Goal: Information Seeking & Learning: Find contact information

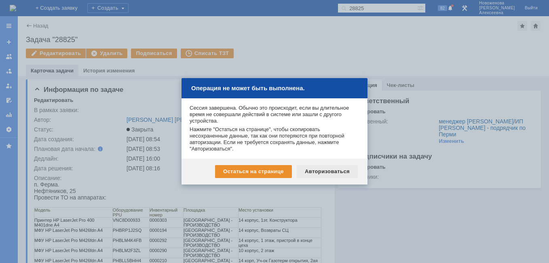
click at [329, 169] on div "Авторизоваться" at bounding box center [327, 171] width 61 height 13
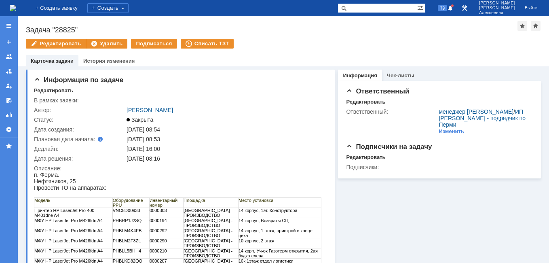
click at [16, 8] on img at bounding box center [13, 8] width 6 height 6
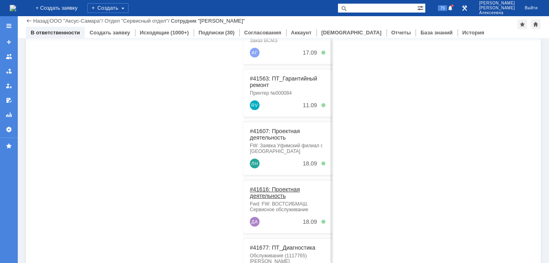
scroll to position [206, 0]
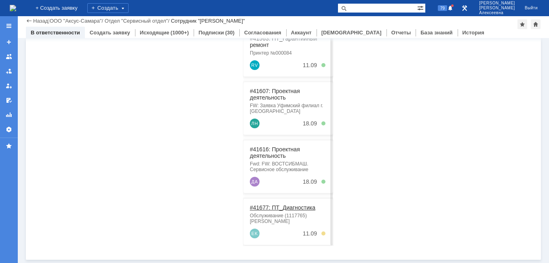
click at [284, 204] on link "#41677: ПТ_Диагностика" at bounding box center [282, 207] width 65 height 6
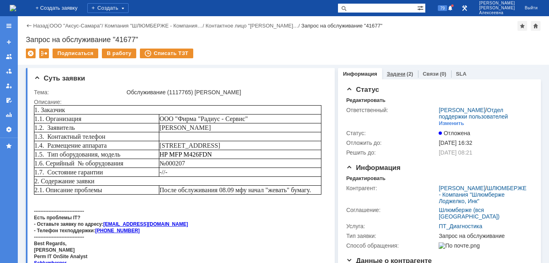
click at [398, 72] on link "Задачи" at bounding box center [396, 74] width 19 height 6
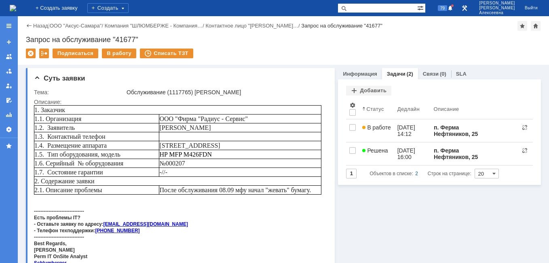
click at [386, 132] on link "В работе" at bounding box center [376, 130] width 35 height 23
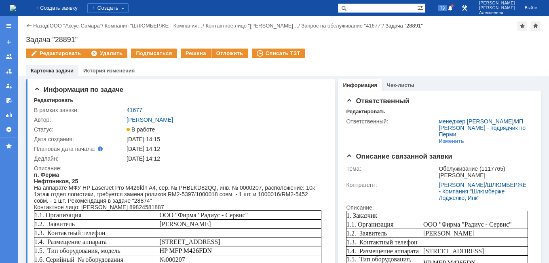
click at [16, 6] on img at bounding box center [13, 8] width 6 height 6
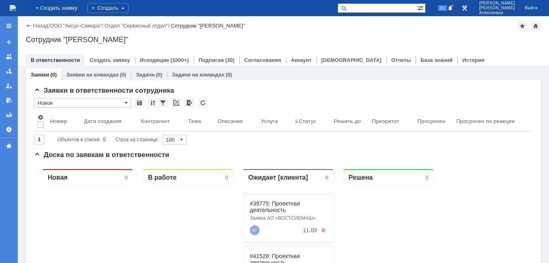
click at [376, 11] on input "text" at bounding box center [377, 8] width 80 height 10
type input "41677"
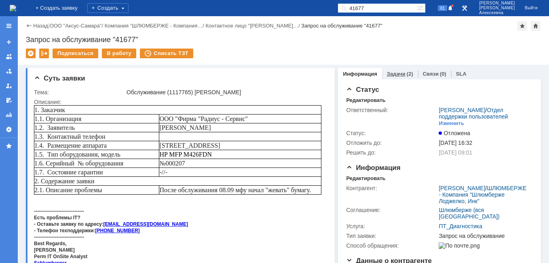
click at [391, 75] on link "Задачи" at bounding box center [396, 74] width 19 height 6
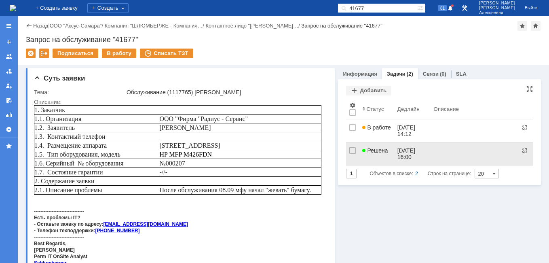
click at [383, 152] on span "Решена" at bounding box center [374, 150] width 25 height 6
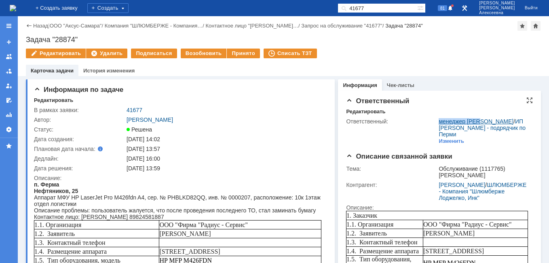
drag, startPoint x: 431, startPoint y: 120, endPoint x: 478, endPoint y: 120, distance: 46.9
click at [478, 120] on tr "Ответственный: менеджер МИКО / ИП Мишкин - подрядчик по Перми Изменить" at bounding box center [438, 131] width 185 height 30
drag, startPoint x: 478, startPoint y: 120, endPoint x: 448, endPoint y: 122, distance: 29.6
drag, startPoint x: 448, startPoint y: 122, endPoint x: 440, endPoint y: 57, distance: 65.6
click at [444, 52] on div "Редактировать Удалить Подписаться Возобновить Принято Списать ТЗТ" at bounding box center [283, 56] width 515 height 17
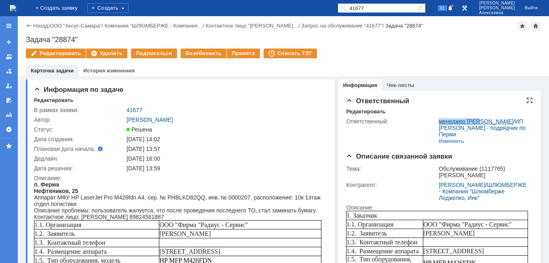
drag, startPoint x: 433, startPoint y: 121, endPoint x: 479, endPoint y: 121, distance: 45.7
click at [479, 121] on td "менеджер МИКО / ИП Мишкин - подрядчик по Перми Изменить" at bounding box center [484, 131] width 94 height 30
drag, startPoint x: 479, startPoint y: 121, endPoint x: 456, endPoint y: 118, distance: 23.2
copy link "менеджер [PERSON_NAME]"
click at [446, 181] on link "Egor Kuznecov" at bounding box center [461, 184] width 46 height 6
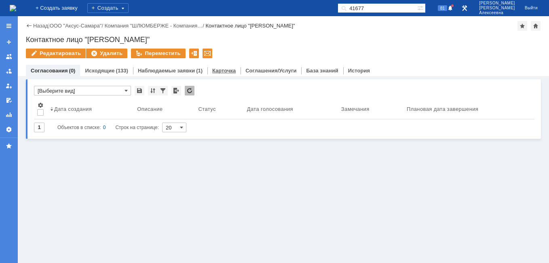
click at [220, 70] on link "Карточка" at bounding box center [223, 70] width 23 height 6
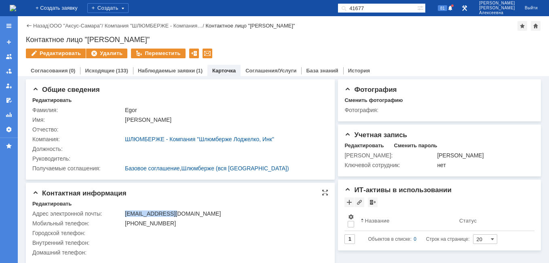
drag, startPoint x: 173, startPoint y: 212, endPoint x: 124, endPoint y: 211, distance: 49.7
click at [124, 211] on td "ekuznecov@slb.ru" at bounding box center [224, 214] width 202 height 10
copy div "ekuznecov@slb.ru"
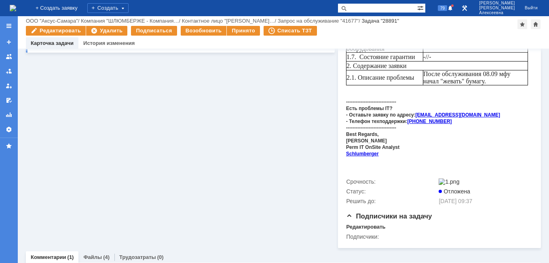
scroll to position [284, 0]
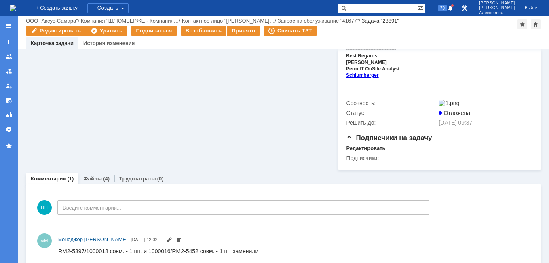
click at [96, 175] on link "Файлы" at bounding box center [92, 178] width 19 height 6
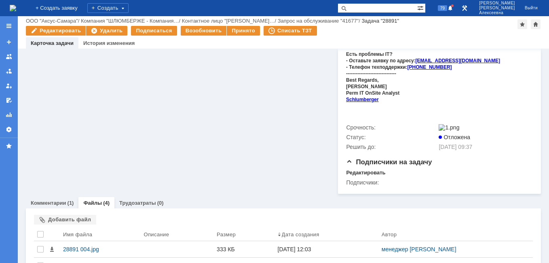
scroll to position [284, 0]
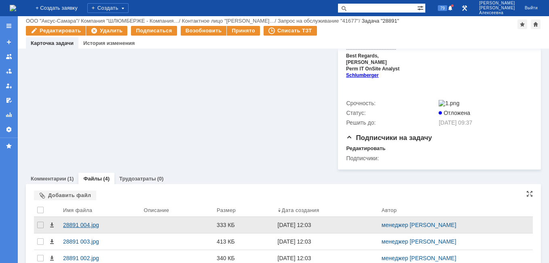
click at [80, 221] on div "28891 004.jpg" at bounding box center [100, 224] width 74 height 6
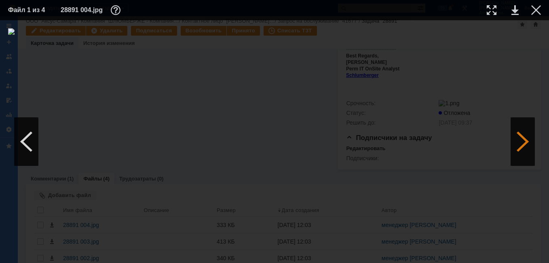
click at [516, 140] on div at bounding box center [522, 141] width 24 height 48
click at [529, 141] on div at bounding box center [522, 141] width 24 height 48
click at [514, 8] on link at bounding box center [514, 10] width 7 height 10
click at [516, 9] on link at bounding box center [514, 10] width 7 height 10
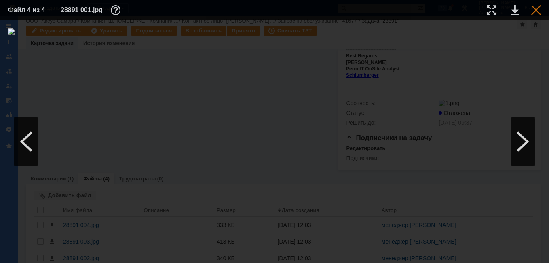
click at [539, 8] on div at bounding box center [536, 10] width 10 height 10
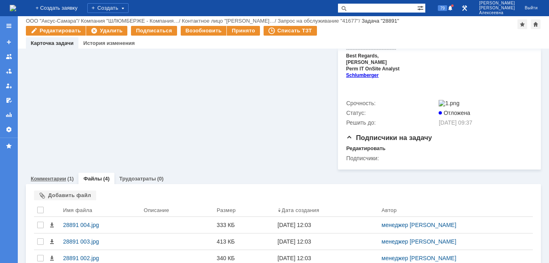
click at [38, 175] on link "Комментарии" at bounding box center [49, 178] width 36 height 6
